Goal: Task Accomplishment & Management: Manage account settings

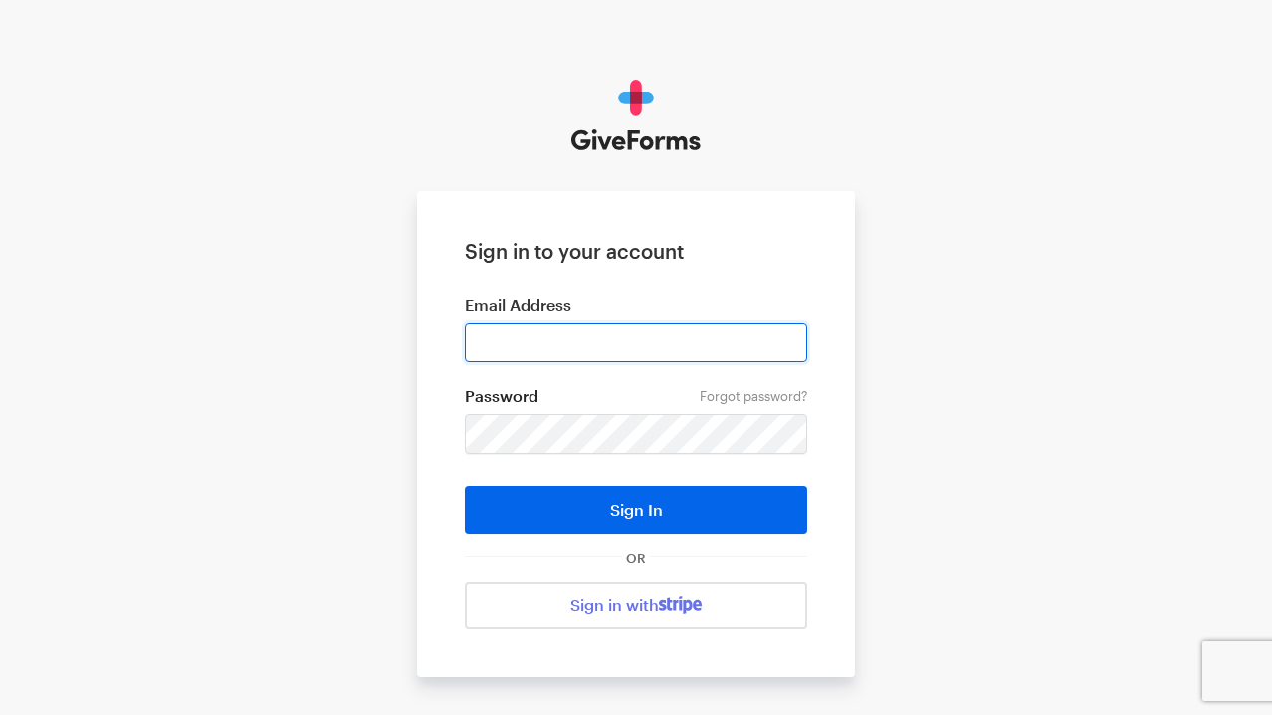
type input "[EMAIL_ADDRESS][DOMAIN_NAME]"
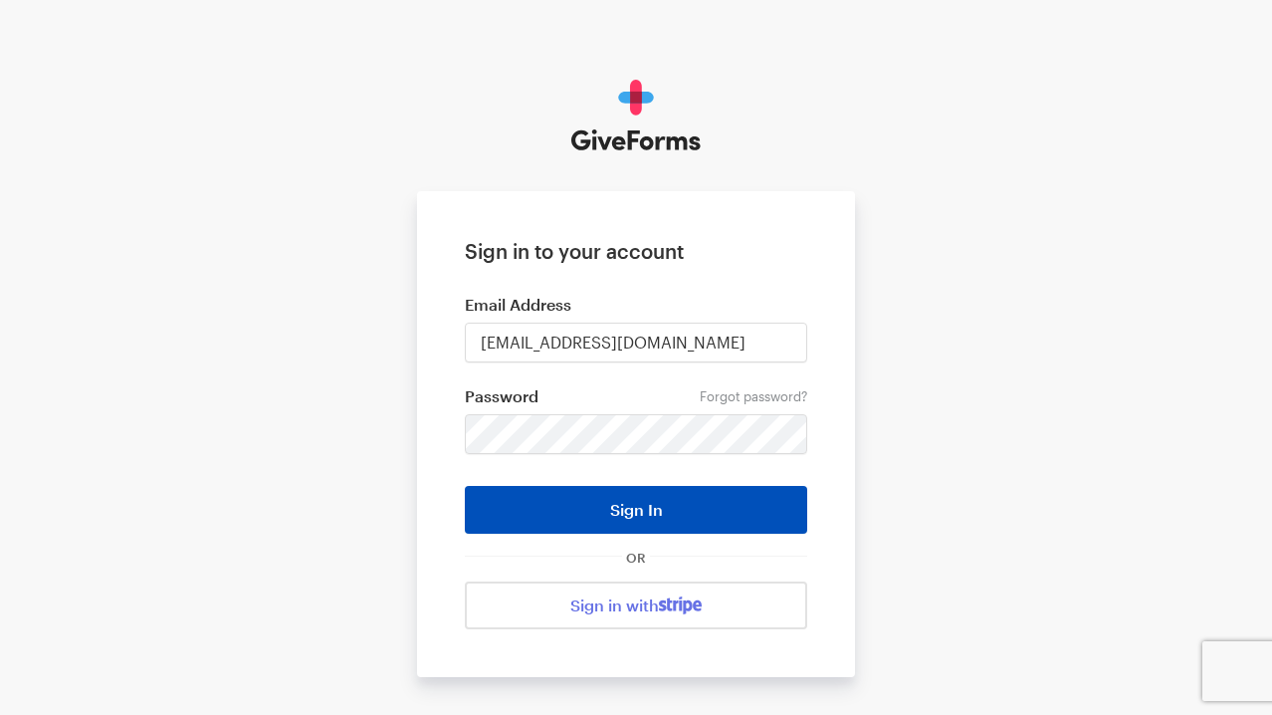
click at [662, 508] on button "Sign In" at bounding box center [636, 510] width 342 height 48
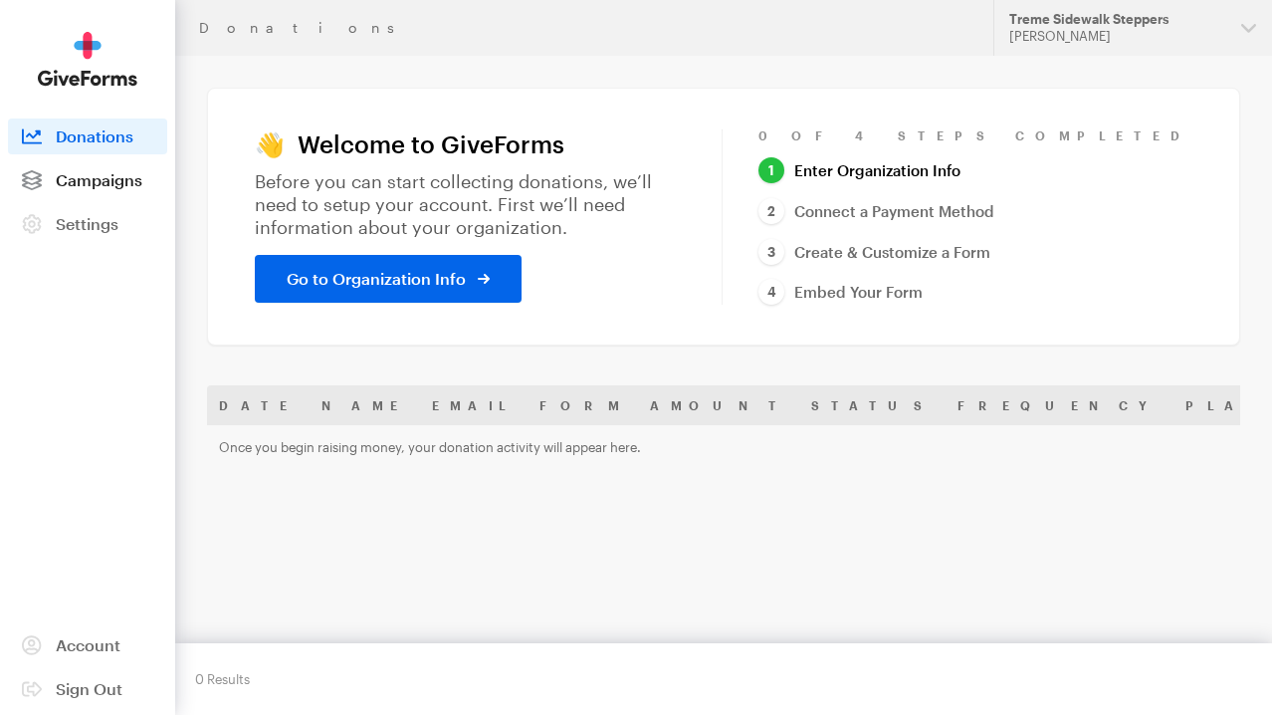
click at [125, 195] on link "Campaigns" at bounding box center [87, 180] width 159 height 36
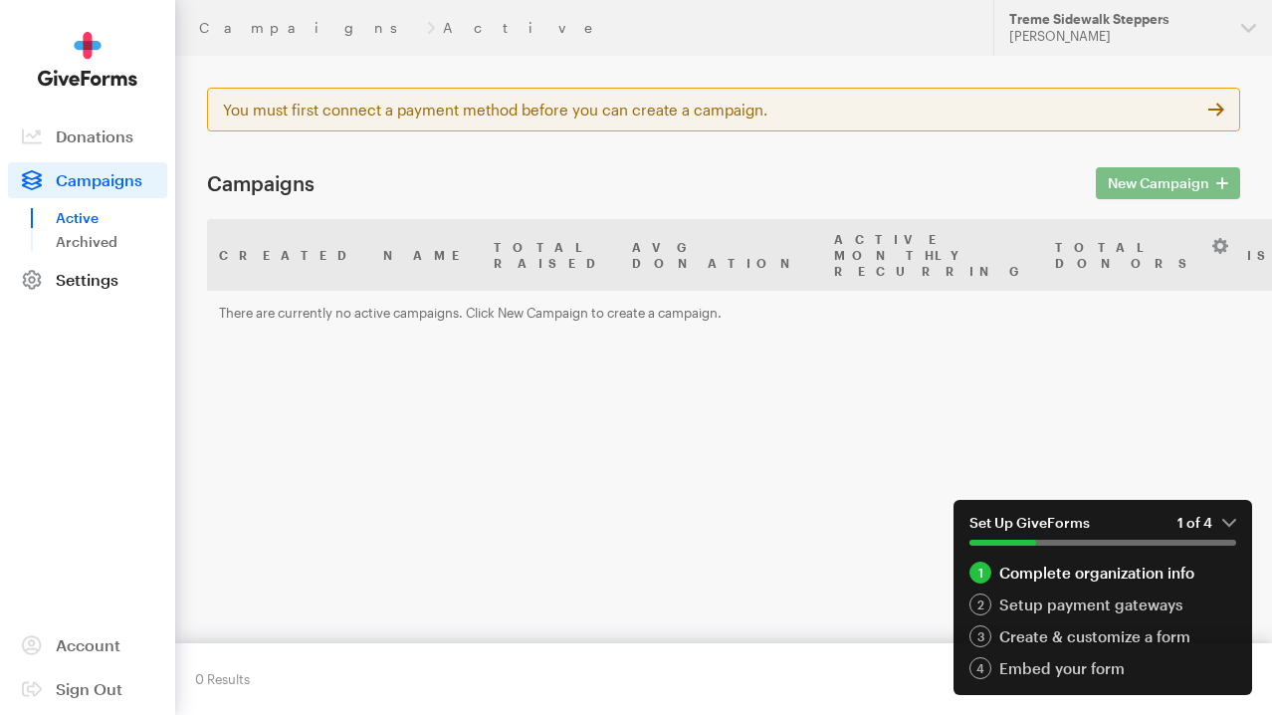
click at [90, 279] on span "Settings" at bounding box center [87, 279] width 63 height 19
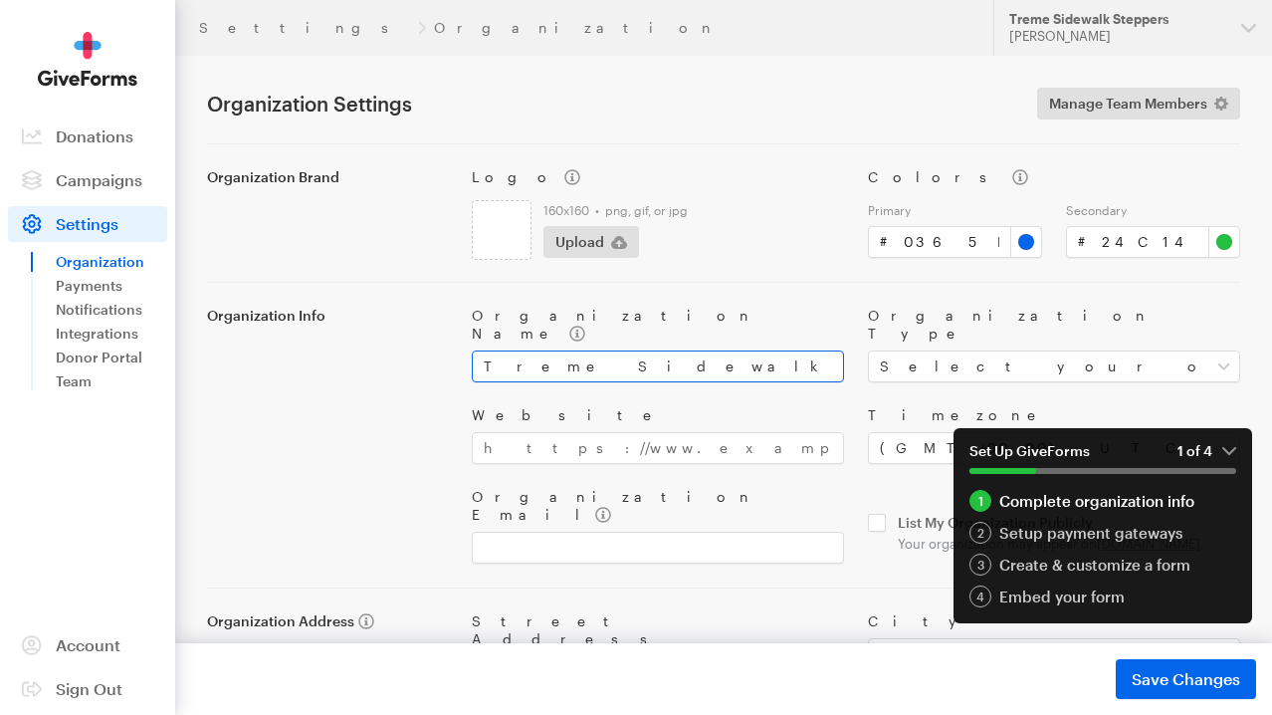
scroll to position [137, 0]
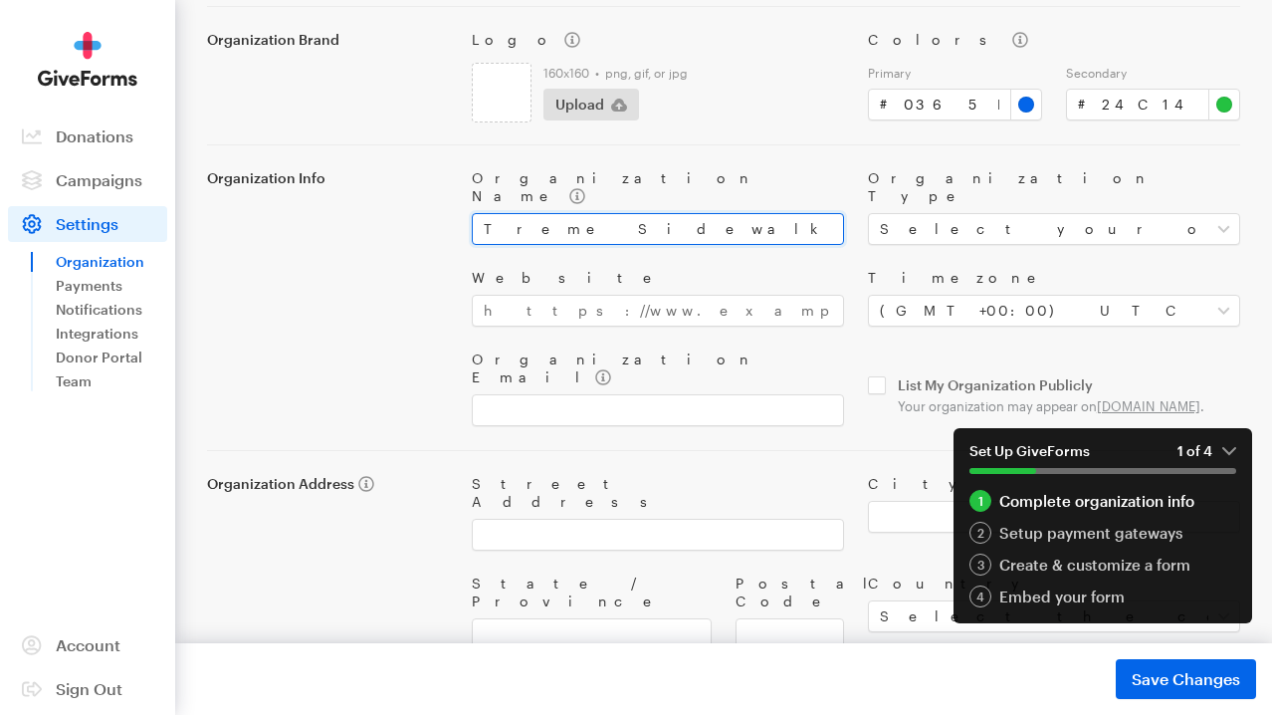
click at [615, 213] on input "Treme Sidewalk Steppers" at bounding box center [658, 229] width 372 height 32
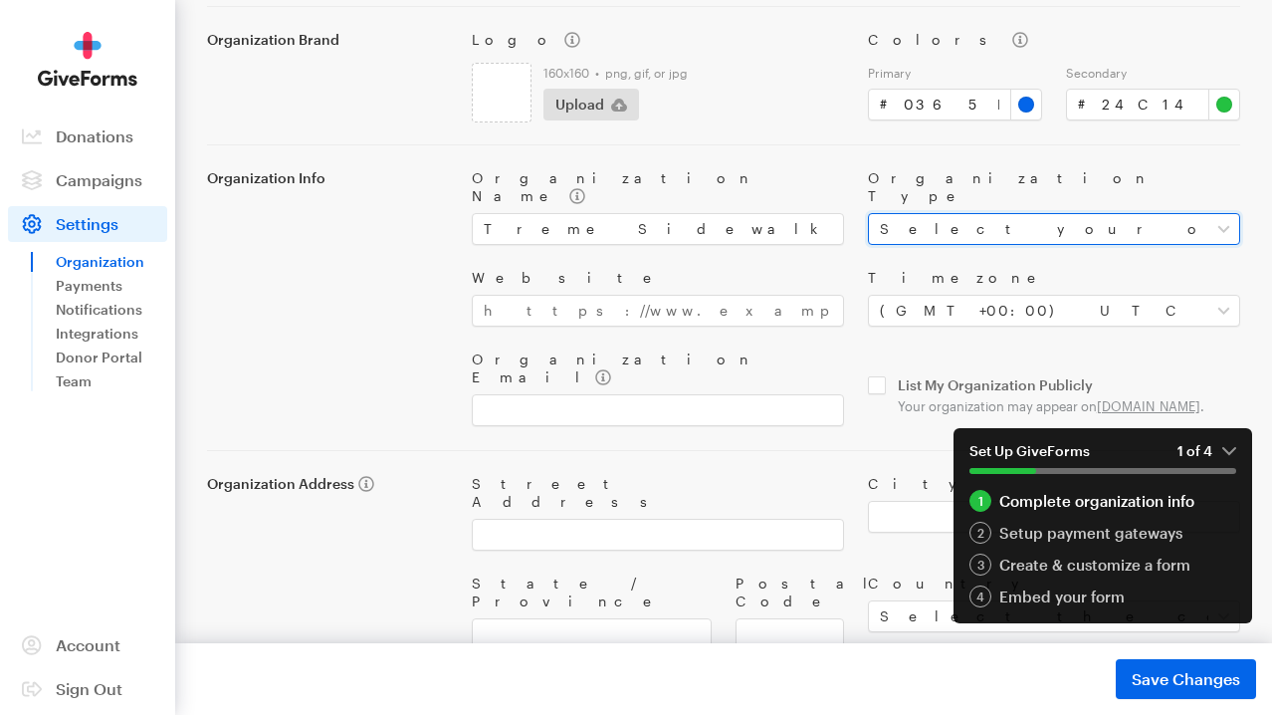
click at [956, 213] on select "Select your organization type Nonprofit Education Religious Political Other" at bounding box center [1054, 229] width 372 height 32
select select "nonprofit"
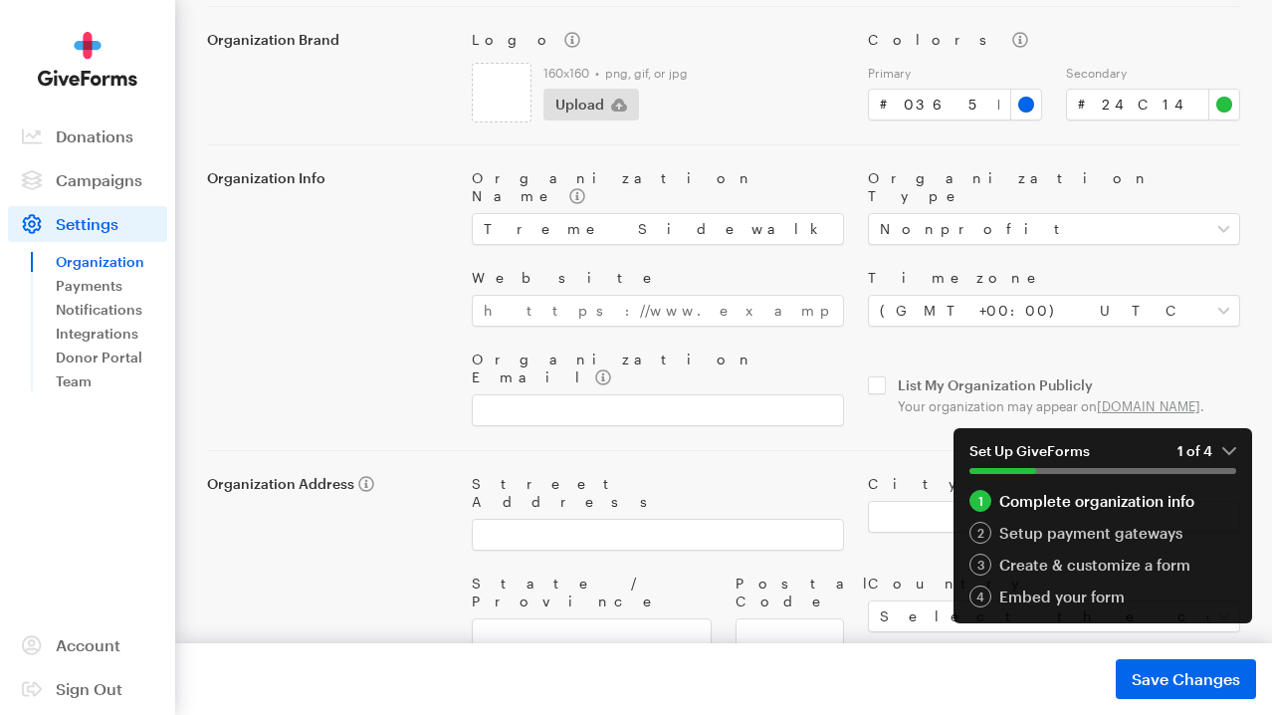
click at [1228, 443] on em "1 of 4" at bounding box center [1207, 451] width 59 height 18
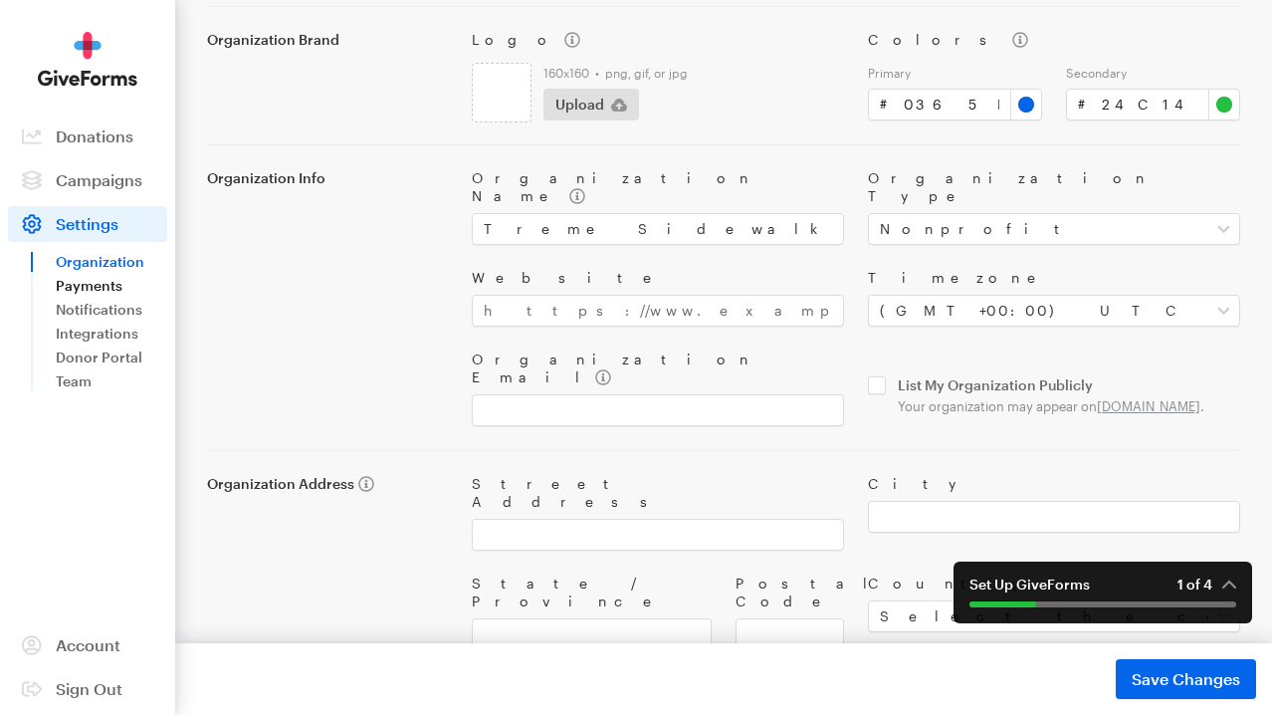
click at [74, 291] on link "Payments" at bounding box center [111, 286] width 111 height 24
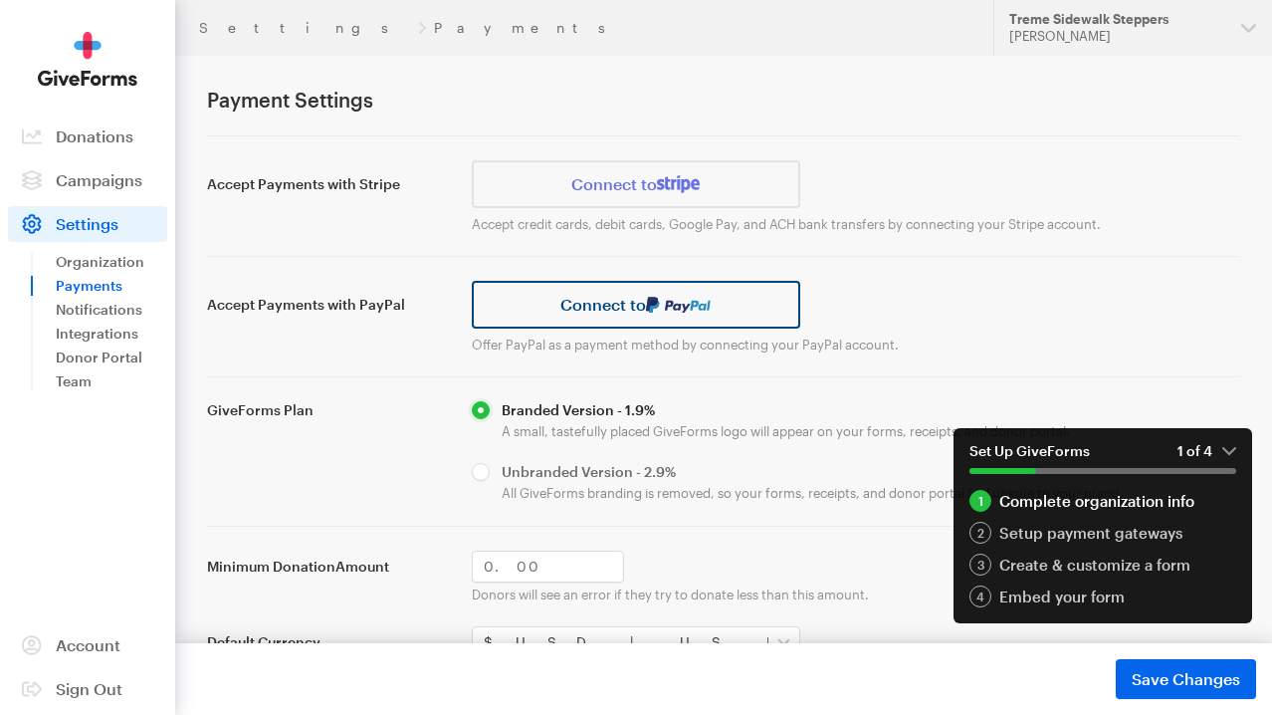
click at [642, 311] on link "Connect to" at bounding box center [636, 305] width 328 height 48
